Goal: Navigation & Orientation: Find specific page/section

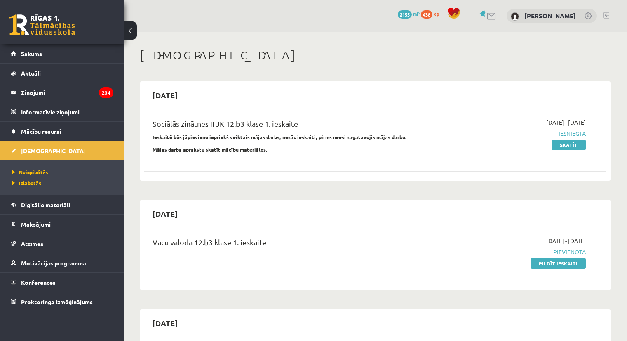
scroll to position [1192, 0]
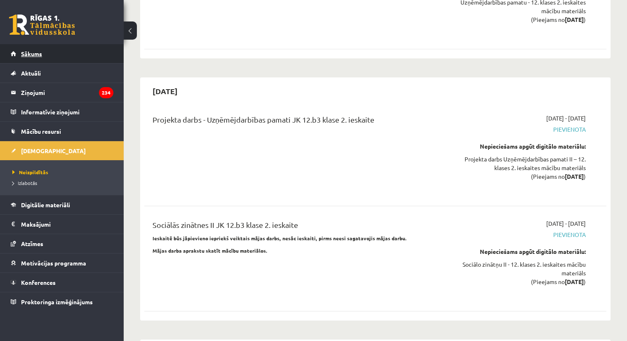
click at [35, 52] on span "Sākums" at bounding box center [31, 53] width 21 height 7
